Goal: Information Seeking & Learning: Learn about a topic

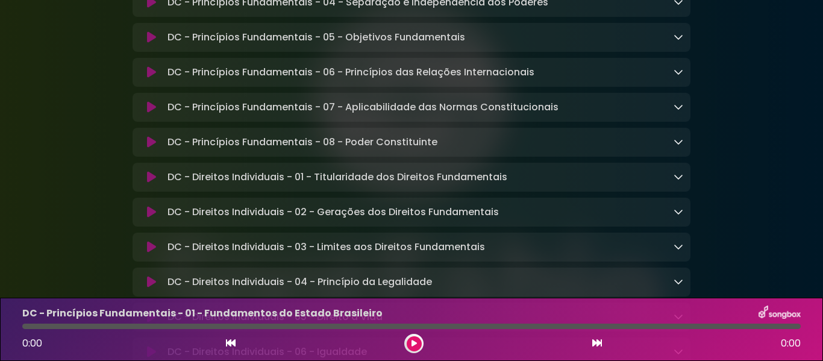
scroll to position [361, 0]
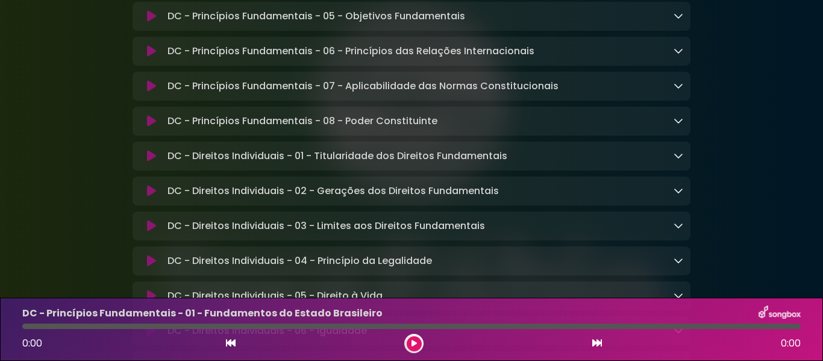
click at [684, 57] on div "DC - Princípios Fundamentais - 06 - Princípios das Relações Internacionais Load…" at bounding box center [412, 51] width 558 height 14
click at [679, 55] on icon at bounding box center [679, 51] width 10 height 10
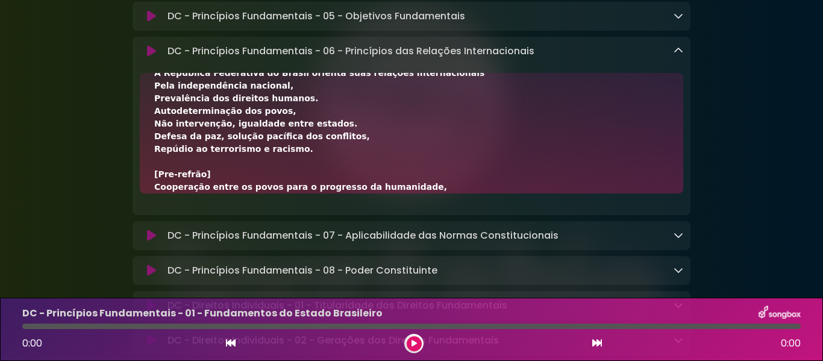
scroll to position [60, 0]
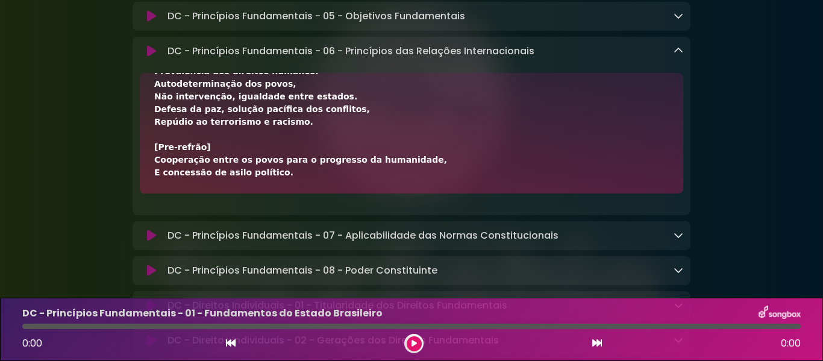
click at [679, 55] on icon at bounding box center [679, 51] width 10 height 10
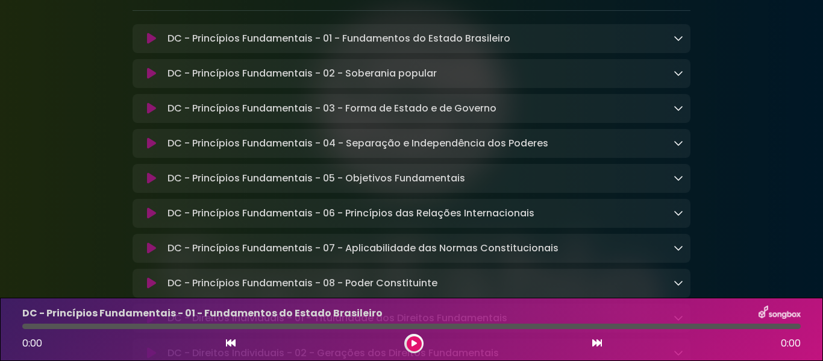
scroll to position [181, 0]
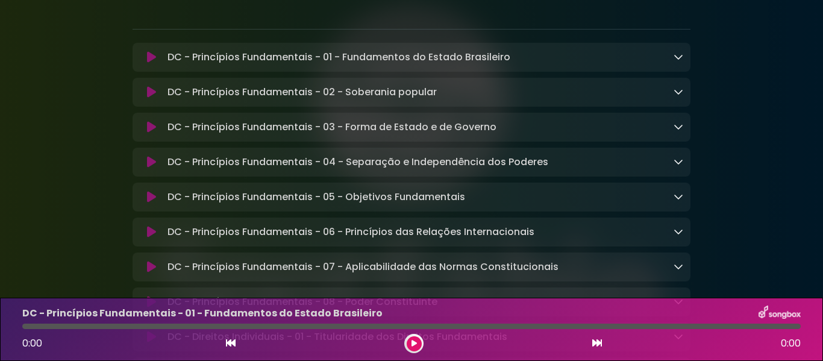
click at [673, 58] on div "DC - Princípios Fundamentais - 01 - Fundamentos do Estado Brasileiro Loading Tr…" at bounding box center [423, 57] width 521 height 14
click at [681, 55] on icon at bounding box center [679, 57] width 10 height 10
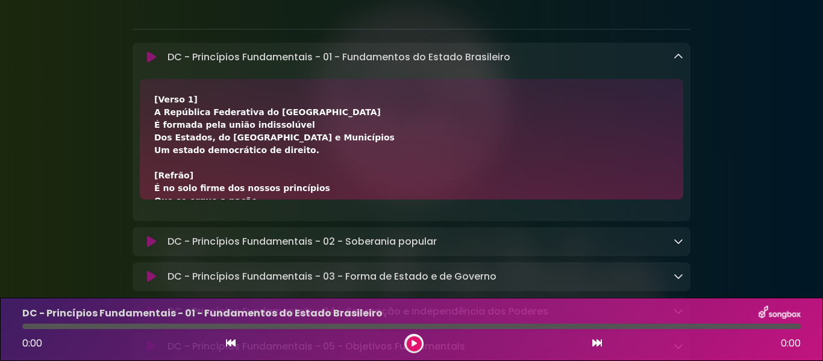
scroll to position [60, 0]
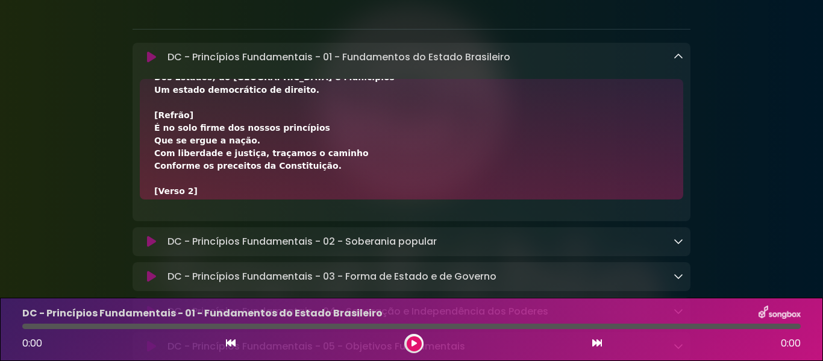
click at [672, 52] on div "DC - Princípios Fundamentais - 01 - Fundamentos do Estado Brasileiro Loading Tr…" at bounding box center [423, 57] width 521 height 14
click at [678, 54] on icon at bounding box center [679, 57] width 10 height 10
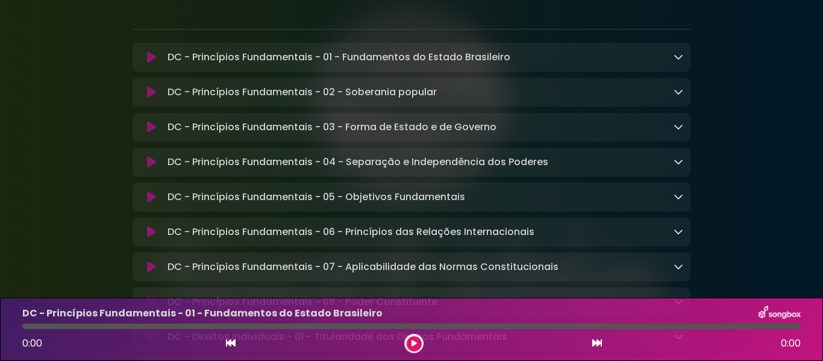
click at [671, 196] on div "DC - Princípios Fundamentais - 05 - Objetivos Fundamentais Loading Track..." at bounding box center [423, 197] width 521 height 14
click at [674, 201] on icon at bounding box center [679, 197] width 10 height 10
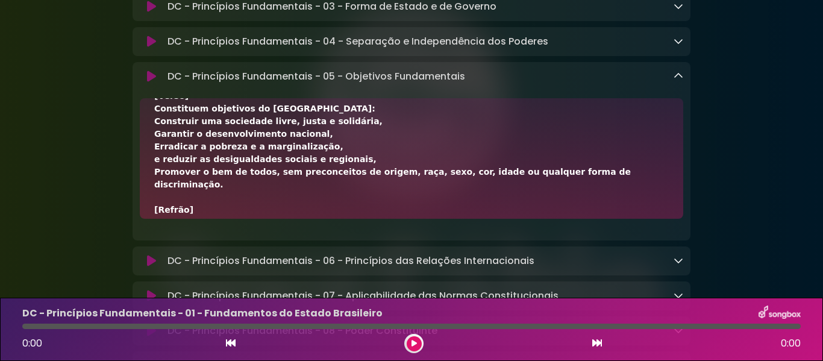
scroll to position [241, 0]
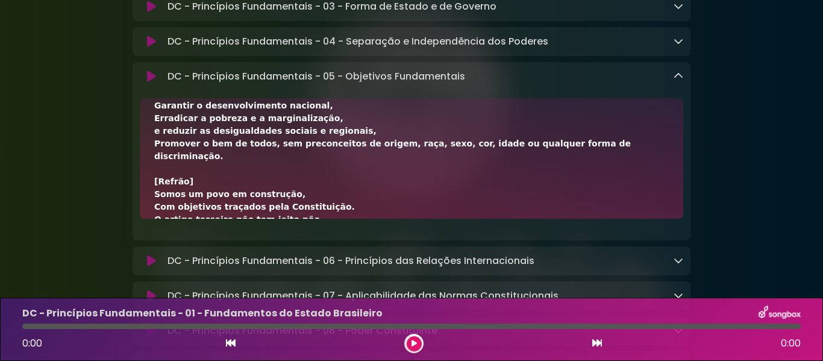
click at [677, 81] on icon at bounding box center [679, 76] width 10 height 10
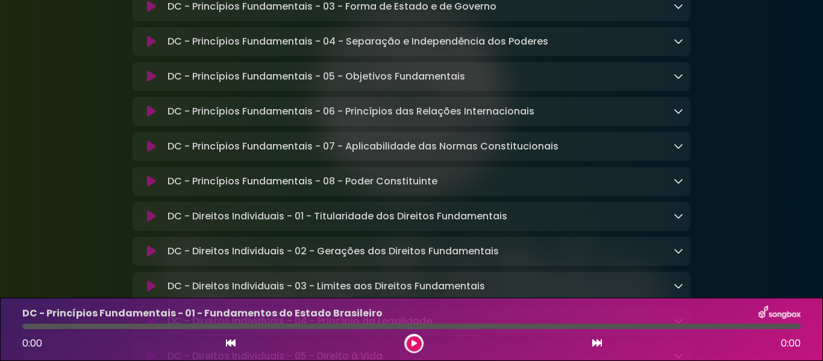
click at [678, 151] on icon at bounding box center [679, 146] width 10 height 10
